Goal: Use online tool/utility: Utilize a website feature to perform a specific function

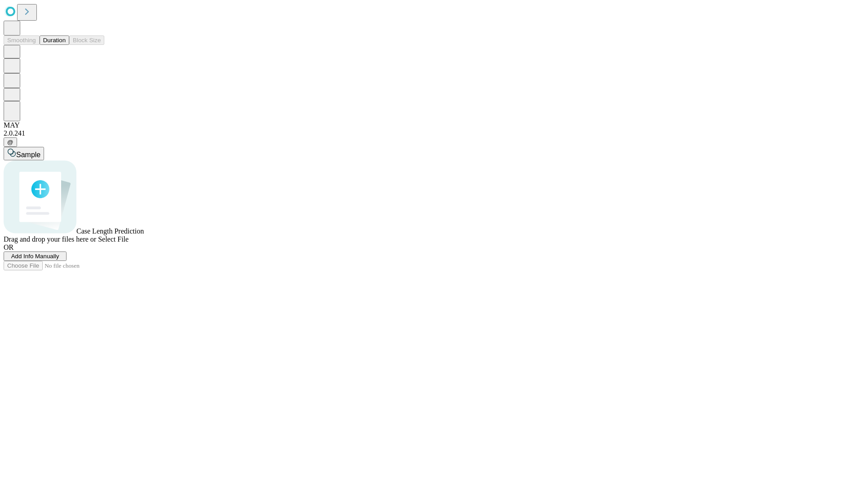
click at [66, 45] on button "Duration" at bounding box center [55, 40] width 30 height 9
click at [59, 260] on span "Add Info Manually" at bounding box center [35, 256] width 48 height 7
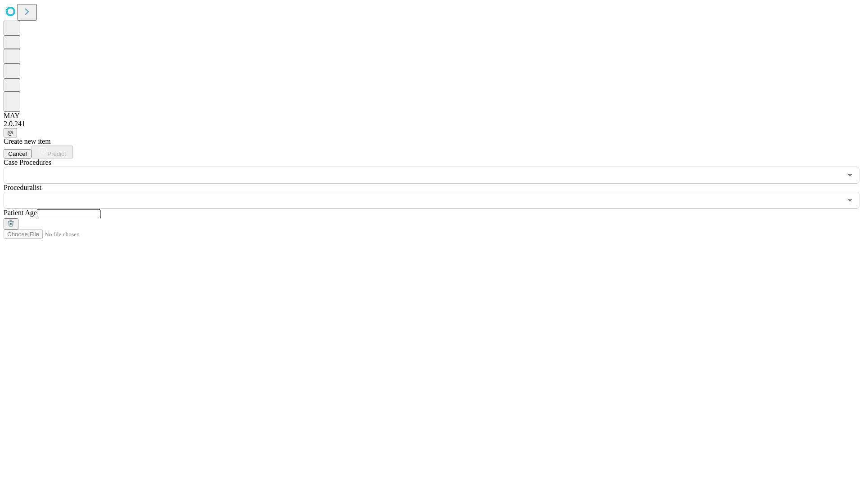
click at [101, 209] on input "text" at bounding box center [69, 213] width 64 height 9
type input "**"
click at [438, 192] on input "text" at bounding box center [423, 200] width 838 height 17
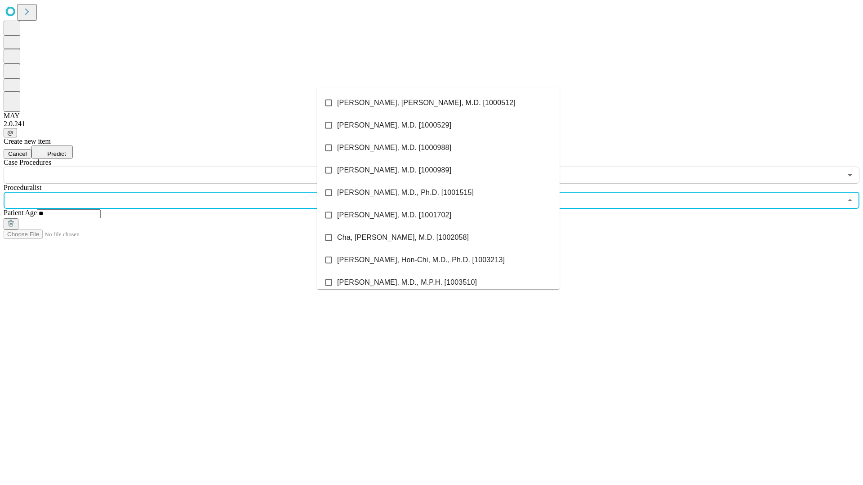
click at [438, 103] on li "[PERSON_NAME], [PERSON_NAME], M.D. [1000512]" at bounding box center [438, 103] width 243 height 22
click at [189, 167] on input "text" at bounding box center [423, 175] width 838 height 17
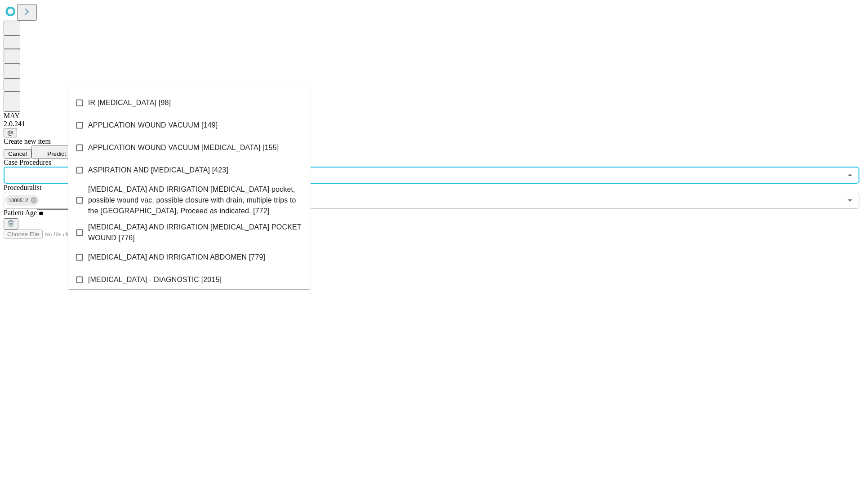
click at [189, 103] on li "IR [MEDICAL_DATA] [98]" at bounding box center [189, 103] width 243 height 22
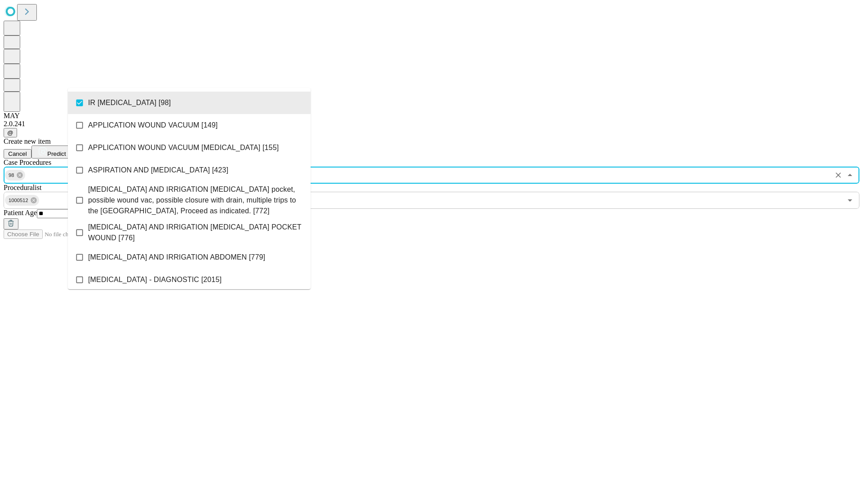
click at [66, 151] on span "Predict" at bounding box center [56, 154] width 18 height 7
